Goal: Communication & Community: Answer question/provide support

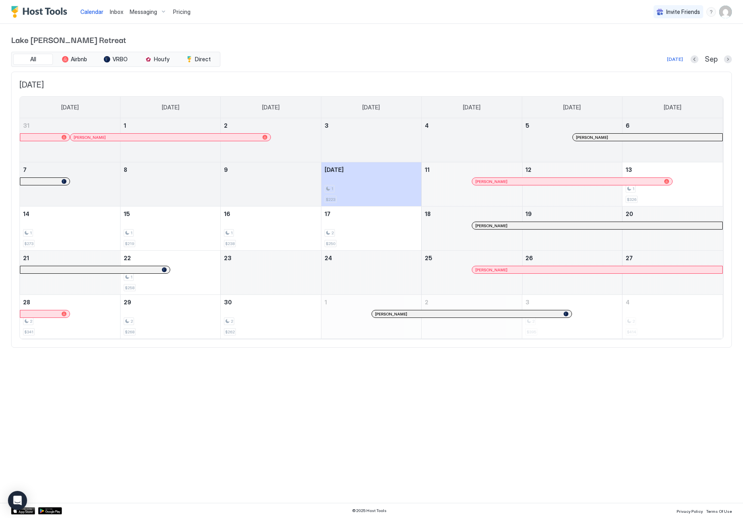
click at [484, 180] on div at bounding box center [484, 181] width 6 height 6
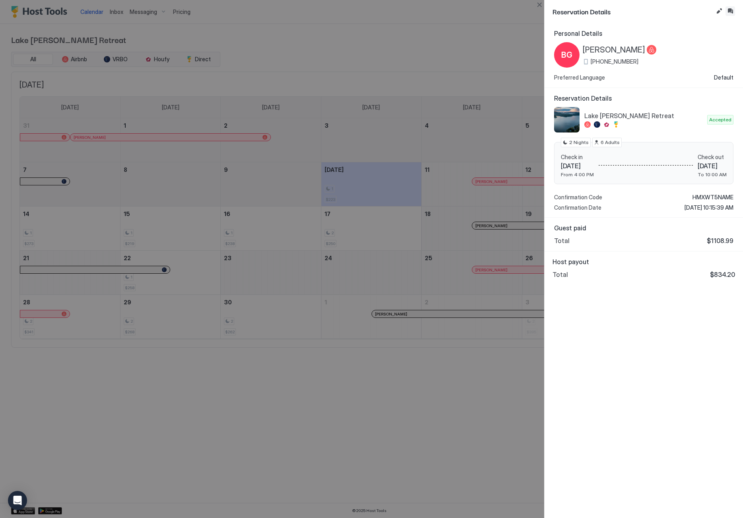
click at [730, 9] on button "Inbox" at bounding box center [731, 11] width 10 height 10
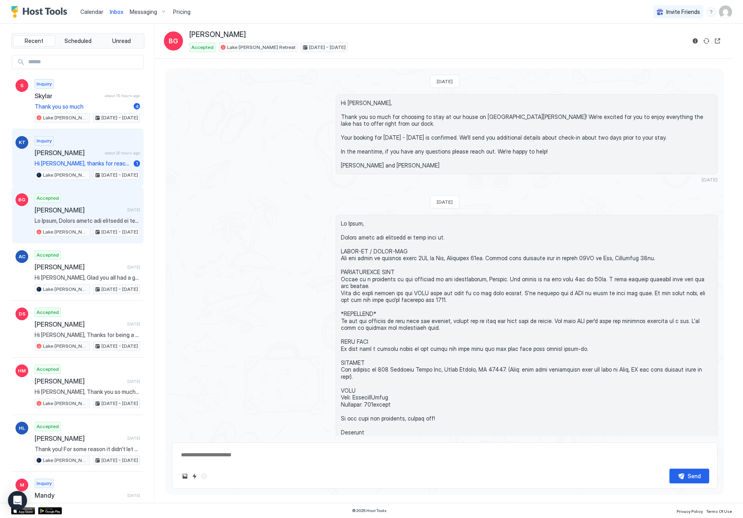
click at [88, 154] on span "[PERSON_NAME]" at bounding box center [68, 153] width 67 height 8
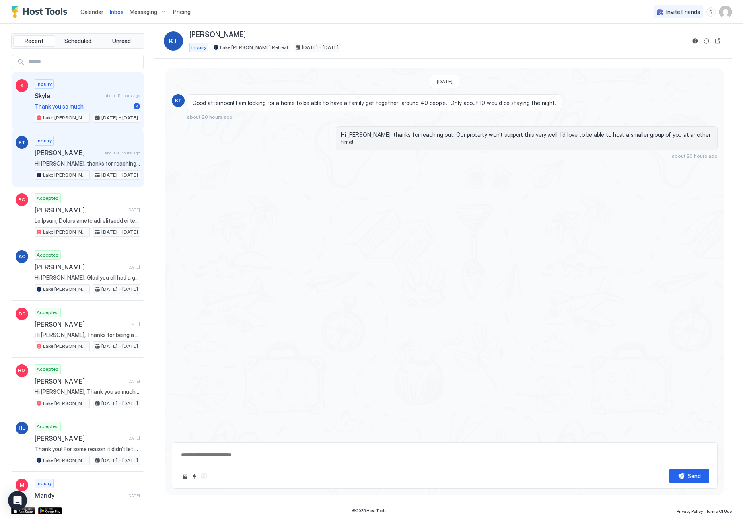
click at [86, 101] on div "Inquiry [PERSON_NAME] about 15 hours ago Thank you so much 4 Lake [PERSON_NAME]…" at bounding box center [87, 101] width 105 height 44
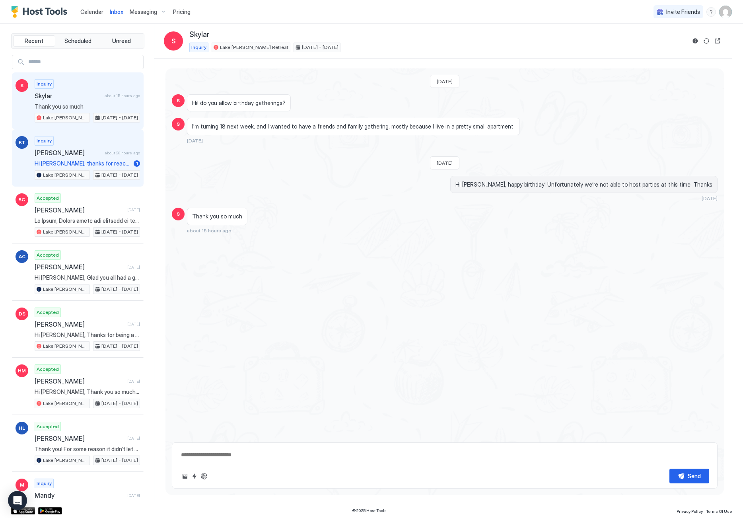
click at [81, 158] on div "Inquiry [PERSON_NAME] about 20 hours ago Hi [PERSON_NAME], thanks for reaching …" at bounding box center [87, 158] width 105 height 44
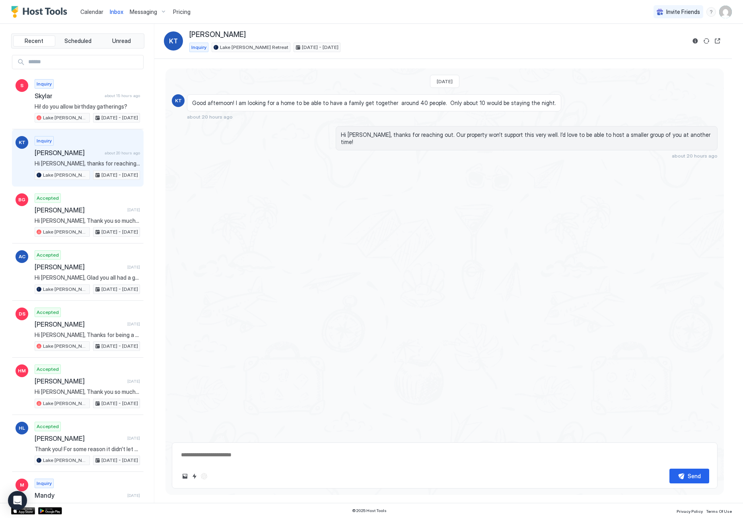
type textarea "*"
